Goal: Find specific fact: Find specific fact

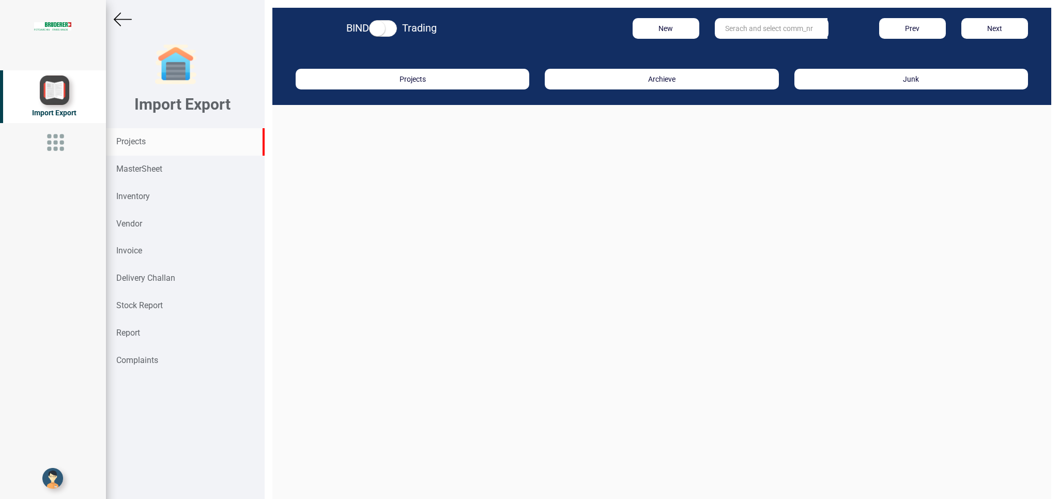
click at [130, 147] on div "Projects" at bounding box center [185, 141] width 159 height 27
click at [725, 25] on input "text" at bounding box center [770, 28] width 113 height 21
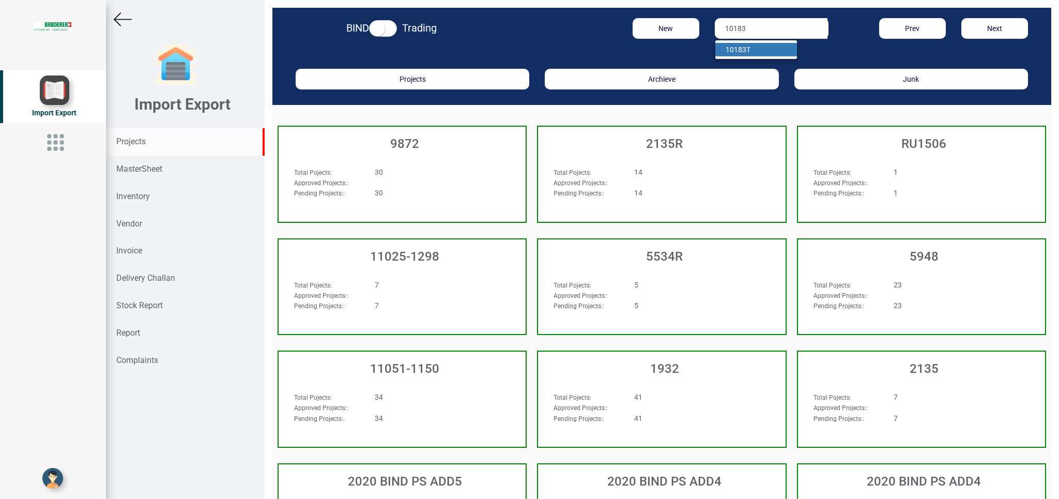
click at [756, 51] on link "10183 T" at bounding box center [756, 49] width 82 height 13
type input "10183 T"
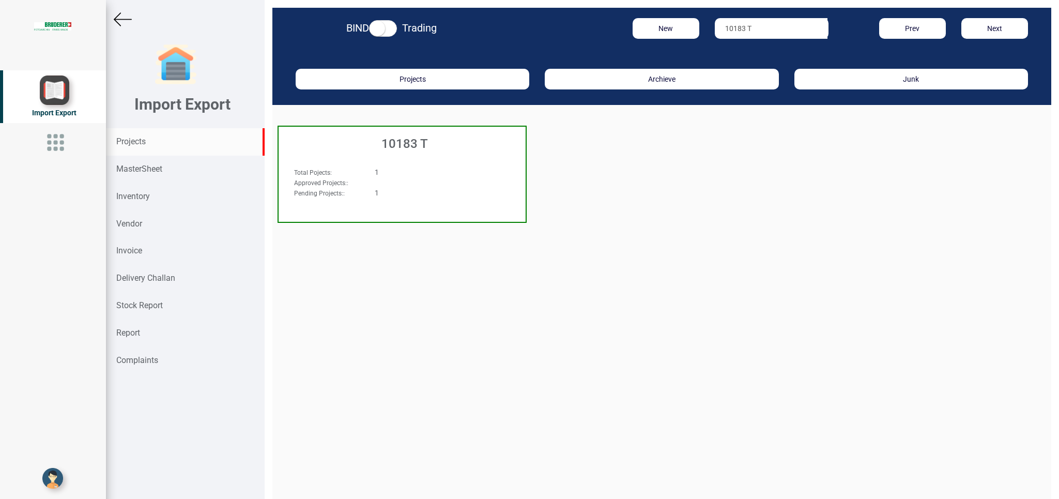
click at [429, 178] on div "Approved Projects: :" at bounding box center [382, 182] width 193 height 10
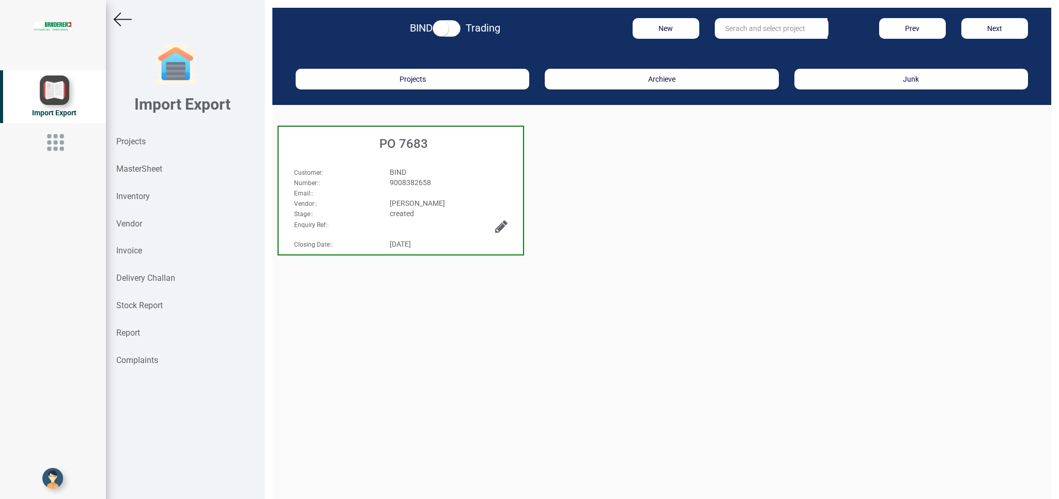
click at [487, 193] on div "Email: :" at bounding box center [400, 193] width 229 height 10
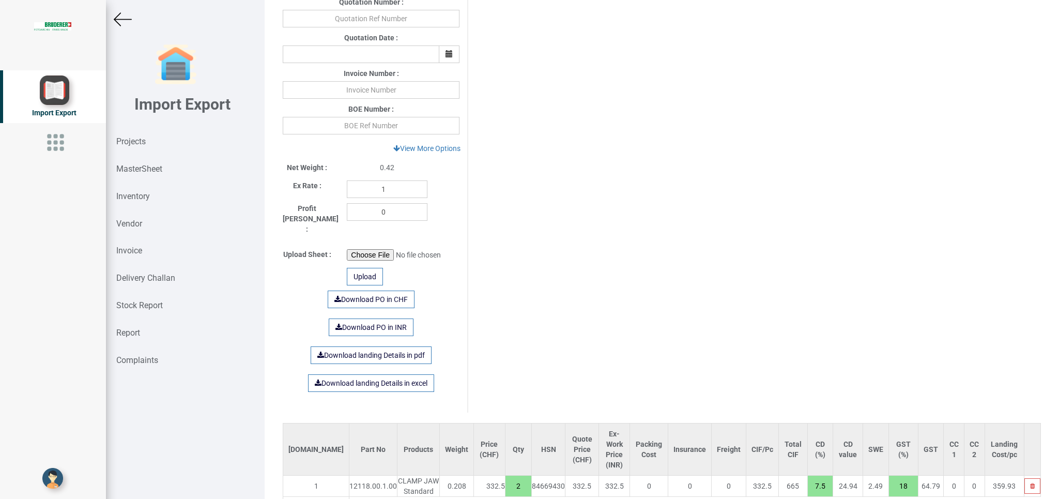
scroll to position [426, 0]
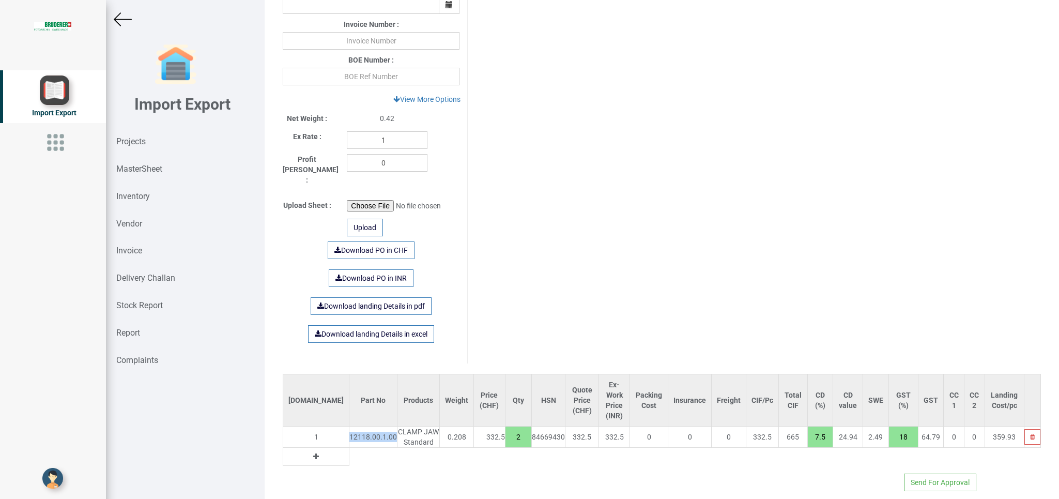
drag, startPoint x: 313, startPoint y: 426, endPoint x: 356, endPoint y: 429, distance: 43.5
click at [356, 431] on div "12118.00.1.00" at bounding box center [373, 436] width 48 height 10
copy div "12118.00.1.00"
click at [117, 164] on strong "MasterSheet" at bounding box center [139, 169] width 46 height 10
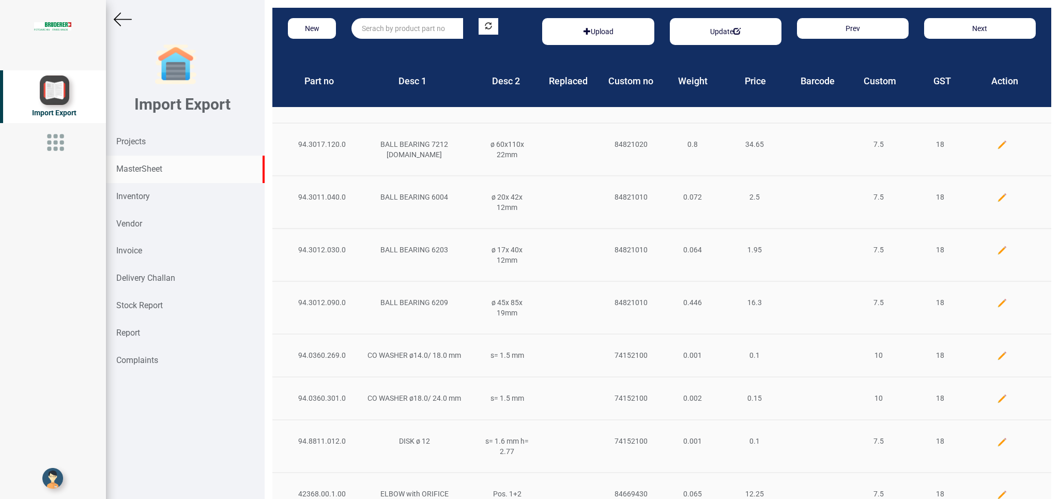
click at [405, 24] on input "text" at bounding box center [407, 28] width 112 height 21
type input "e"
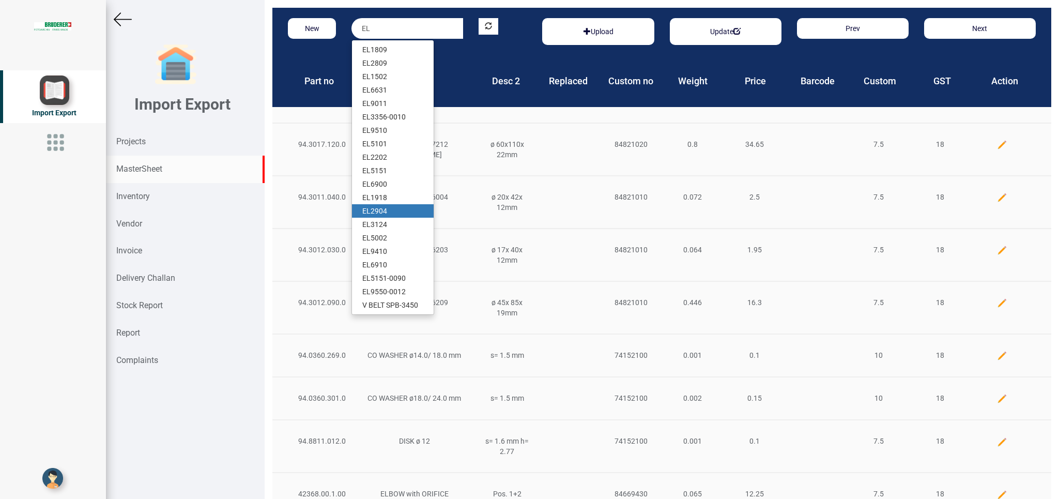
click at [399, 212] on link "EL 2904" at bounding box center [393, 210] width 82 height 13
type input "EL2904"
